Goal: Task Accomplishment & Management: Complete application form

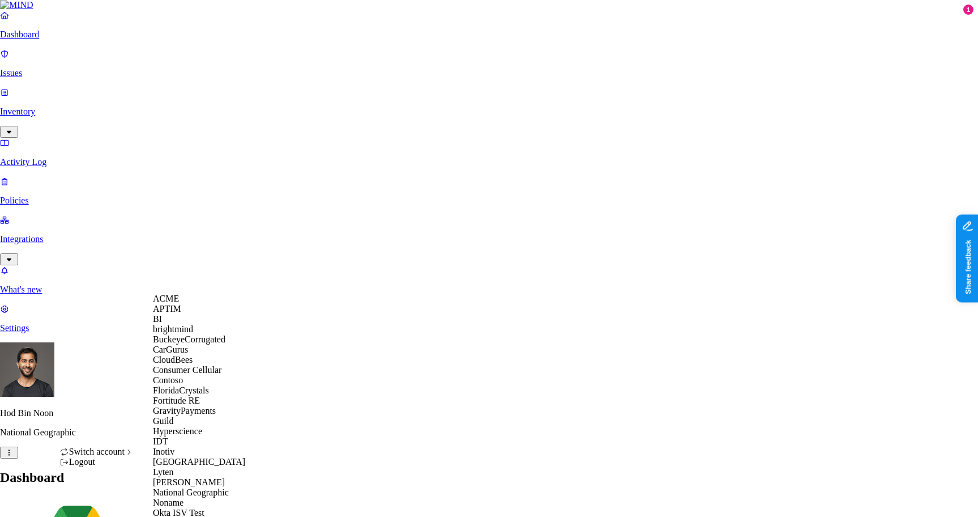
scroll to position [316, 0]
click at [190, 508] on span "Okta ISV Test" at bounding box center [179, 513] width 52 height 10
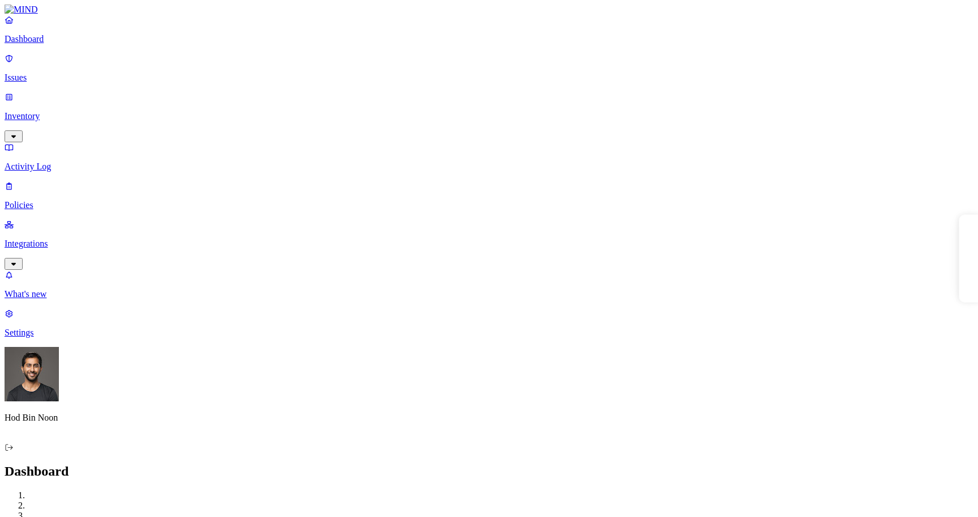
click at [73, 239] on p "Integrations" at bounding box center [489, 244] width 969 height 10
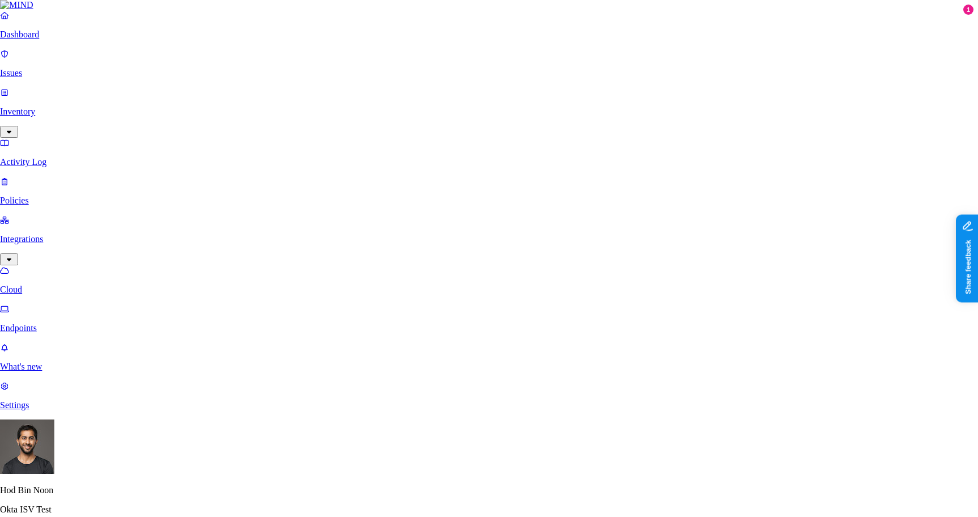
scroll to position [104, 0]
type input "okta"
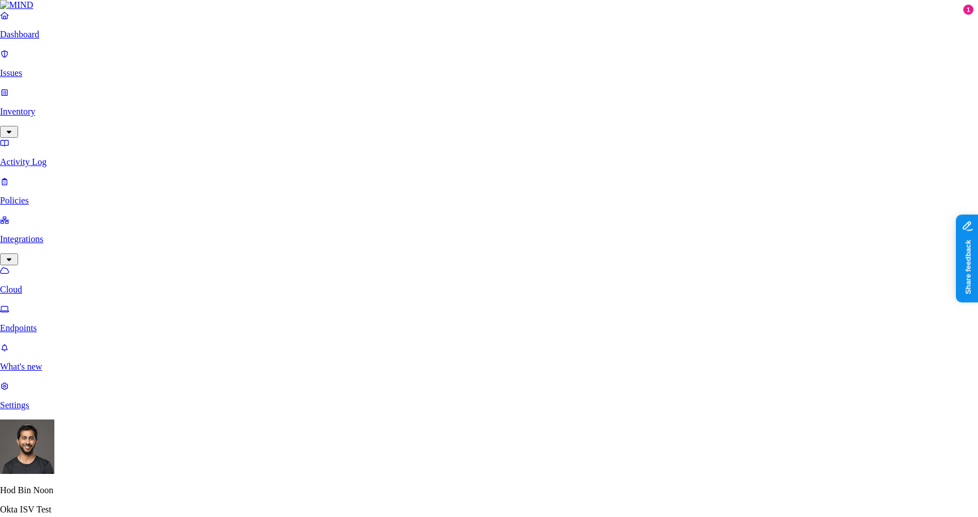
type input "okta"
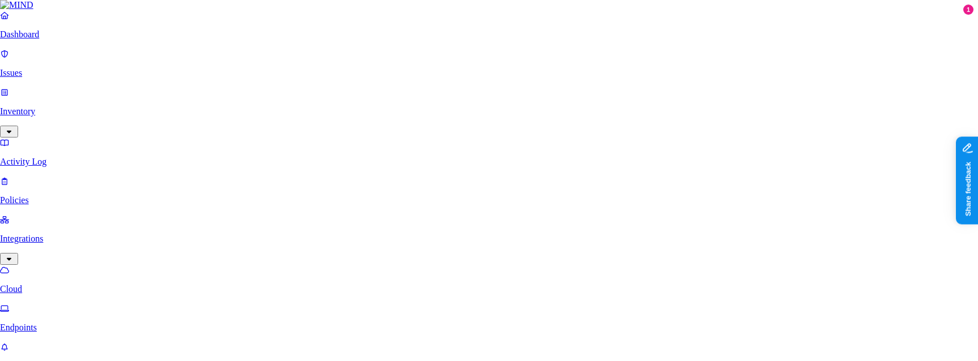
type input "okta"
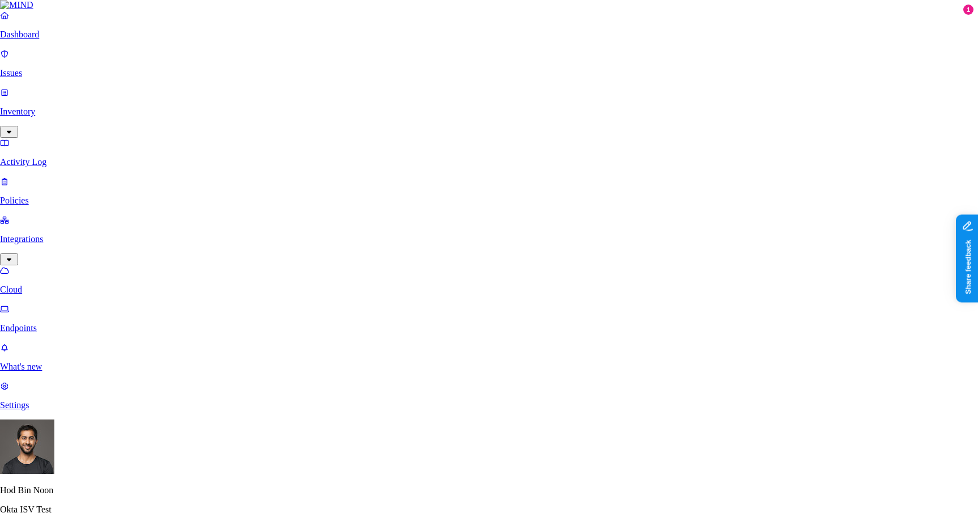
type input "sasdad"
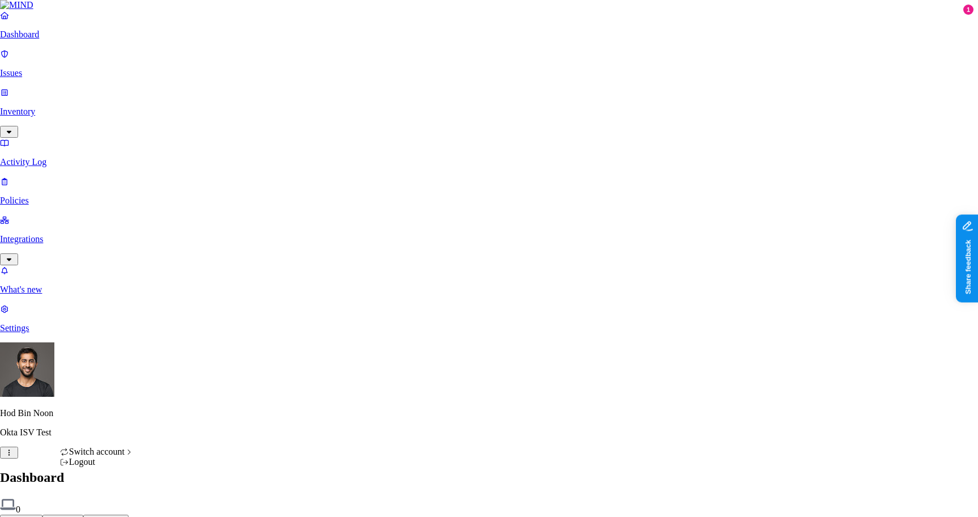
click at [108, 496] on html "Dashboard Issues Inventory Activity Log Policies Integrations What's new 1 Sett…" at bounding box center [489, 344] width 978 height 688
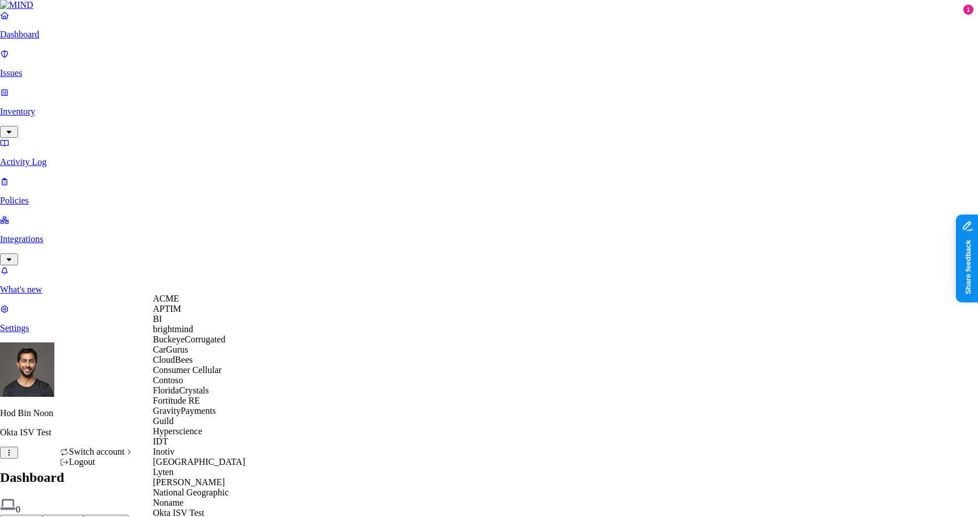
scroll to position [370, 0]
click at [171, 487] on span "National Geographic" at bounding box center [191, 492] width 76 height 10
